Goal: Task Accomplishment & Management: Manage account settings

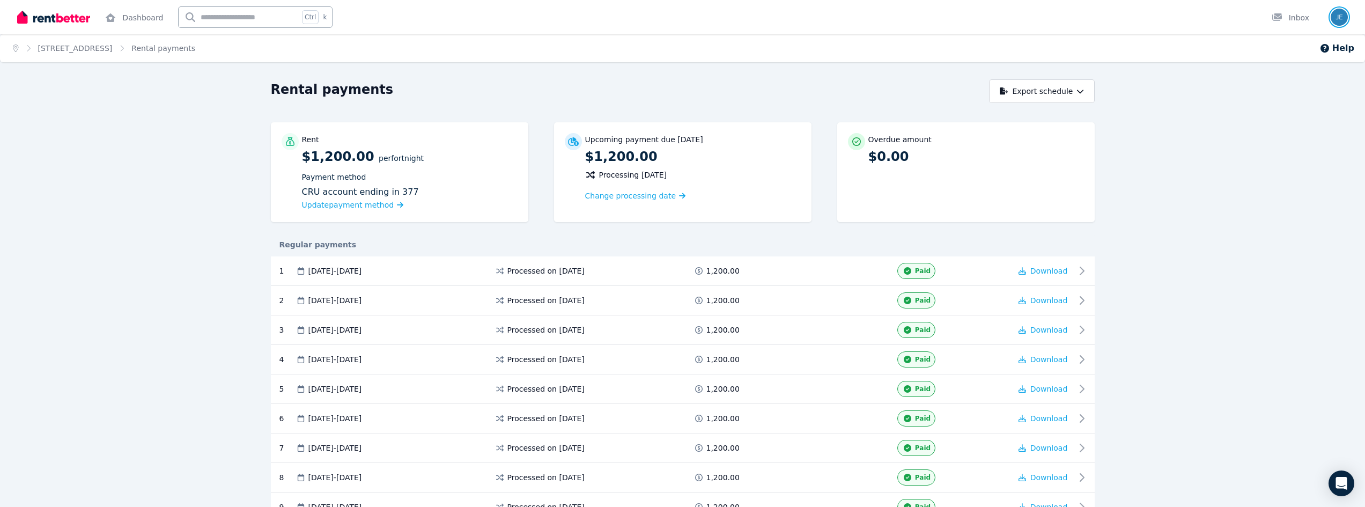
click at [1341, 22] on img "button" at bounding box center [1338, 17] width 17 height 17
click at [145, 21] on link "Dashboard" at bounding box center [134, 17] width 62 height 34
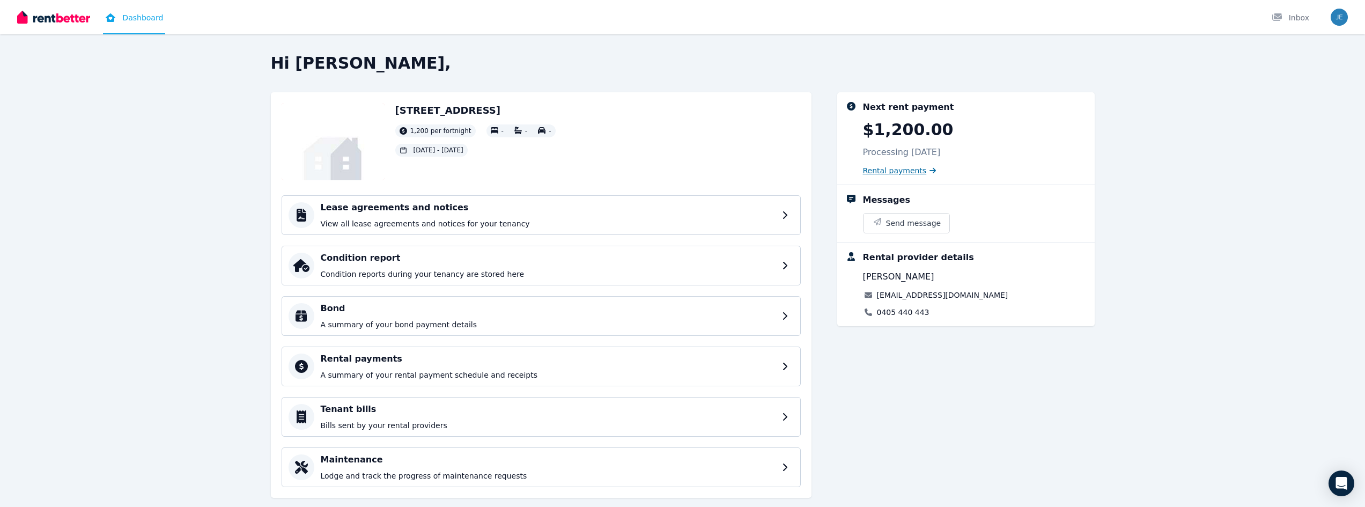
click at [904, 167] on span "Rental payments" at bounding box center [895, 170] width 64 height 11
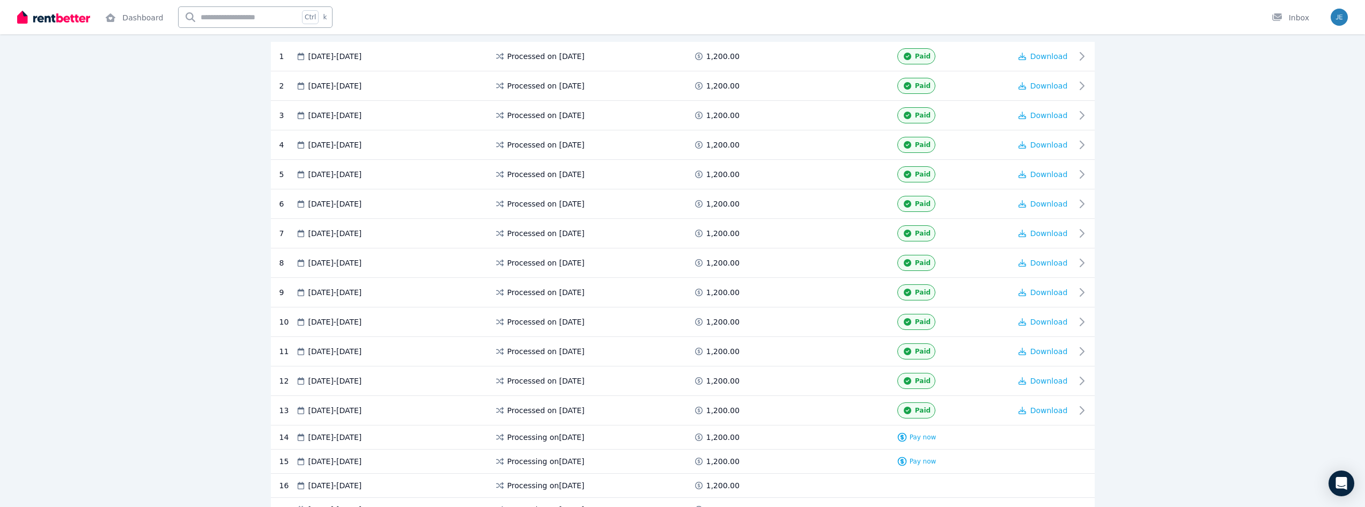
scroll to position [483, 0]
